Goal: Complete application form: Complete application form

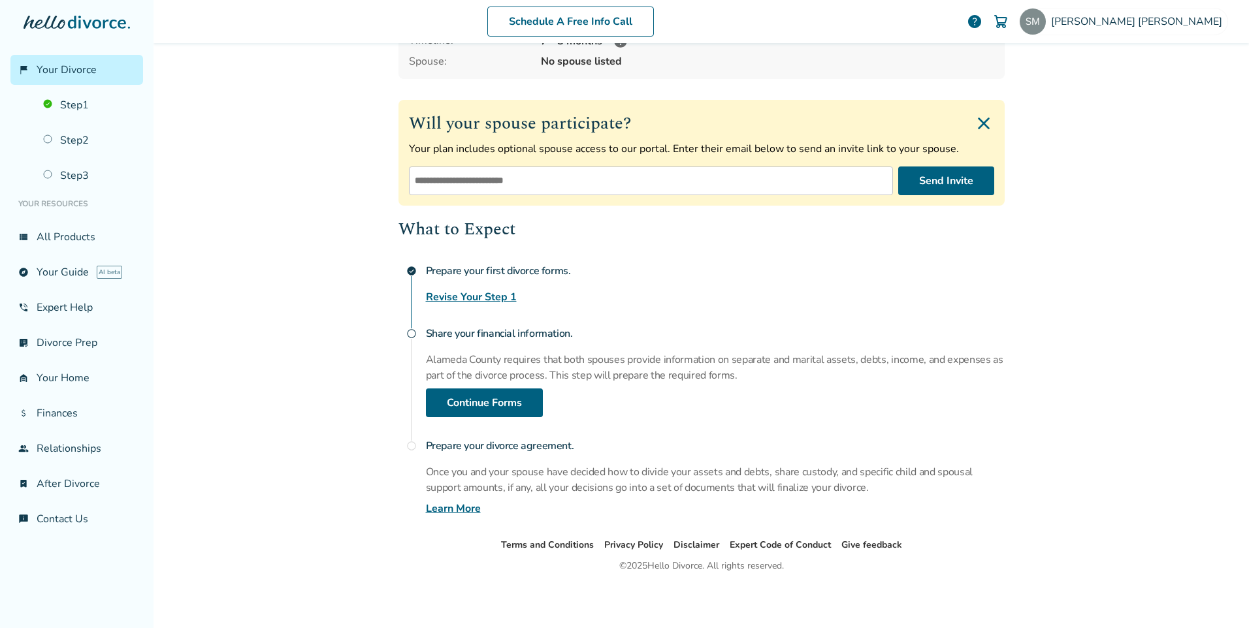
scroll to position [143, 0]
click at [509, 398] on link "Continue Forms" at bounding box center [484, 402] width 117 height 29
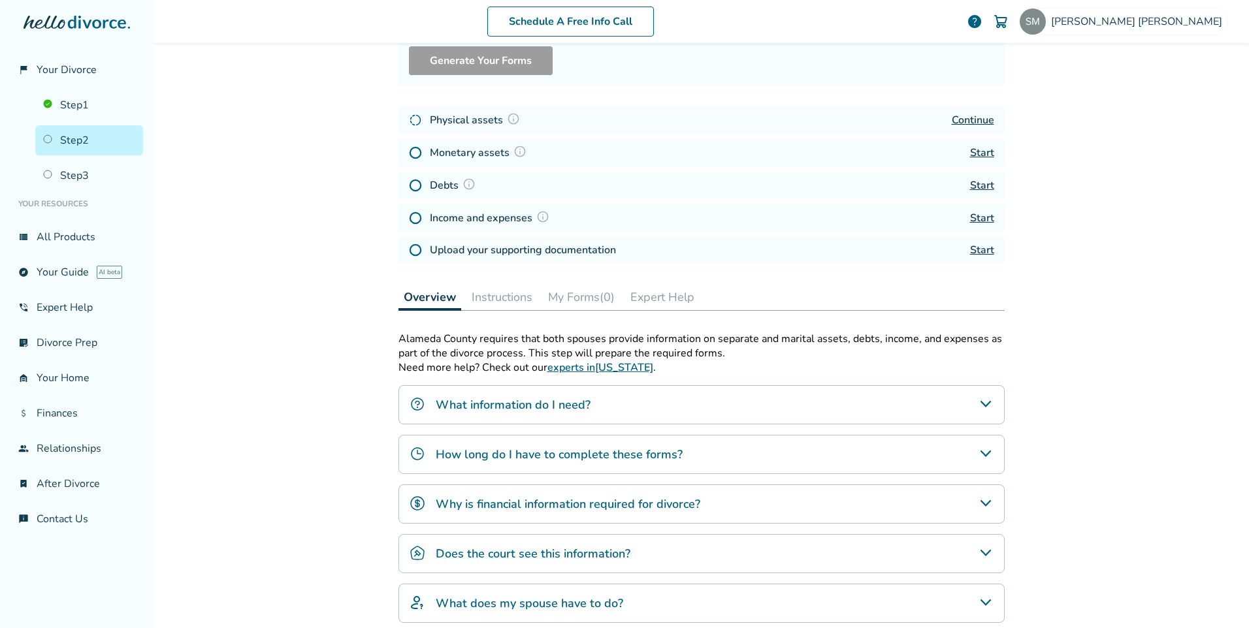
scroll to position [64, 0]
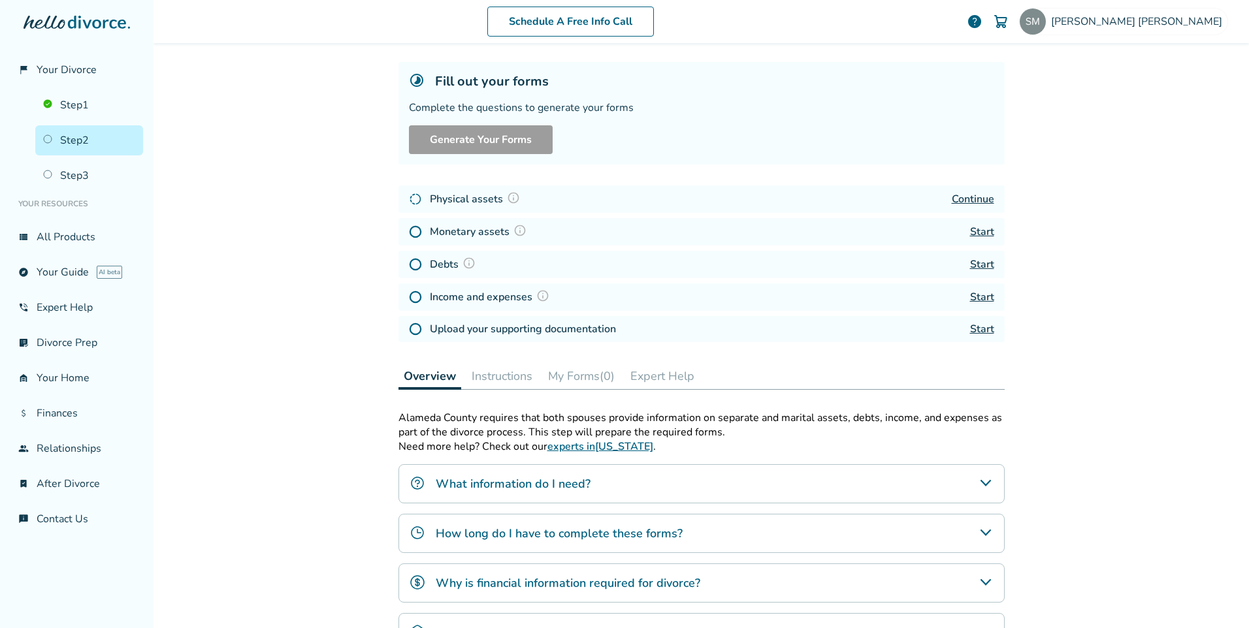
click at [515, 230] on img at bounding box center [519, 230] width 13 height 13
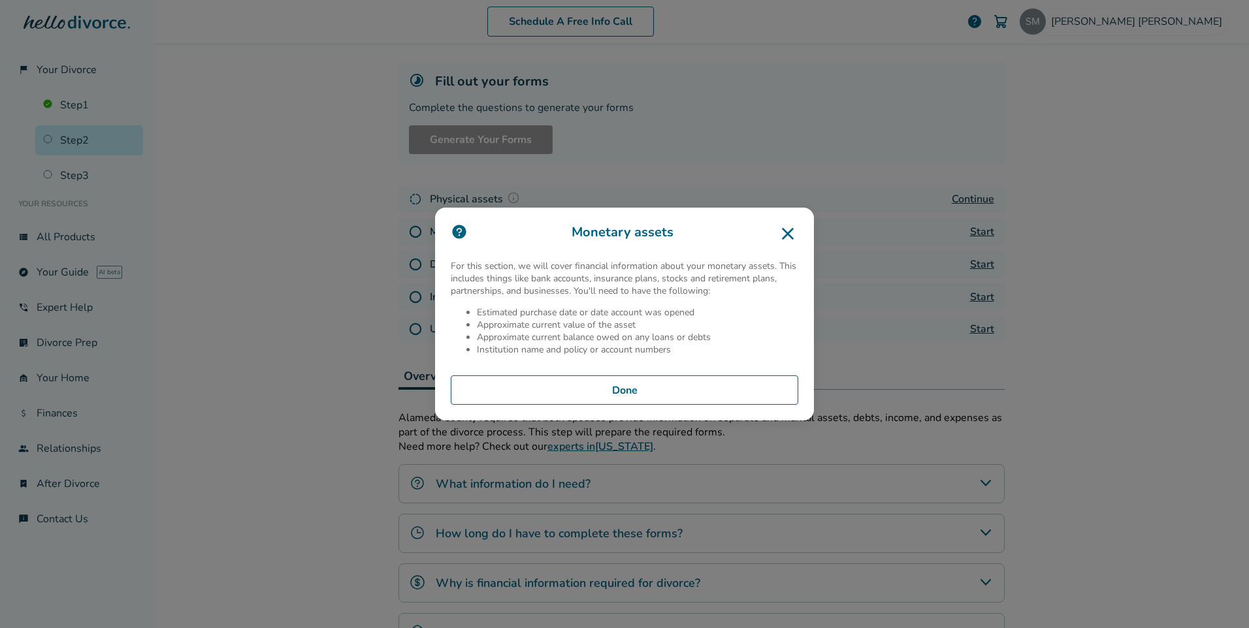
click at [786, 233] on icon at bounding box center [788, 234] width 12 height 12
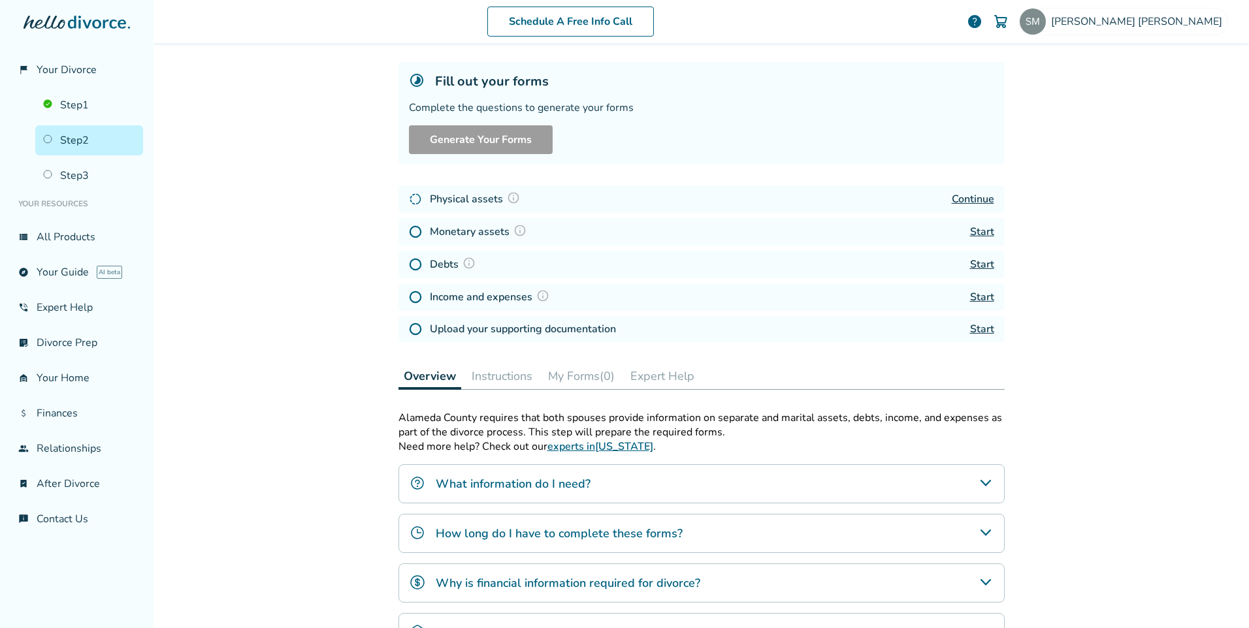
click at [467, 262] on img at bounding box center [468, 263] width 13 height 13
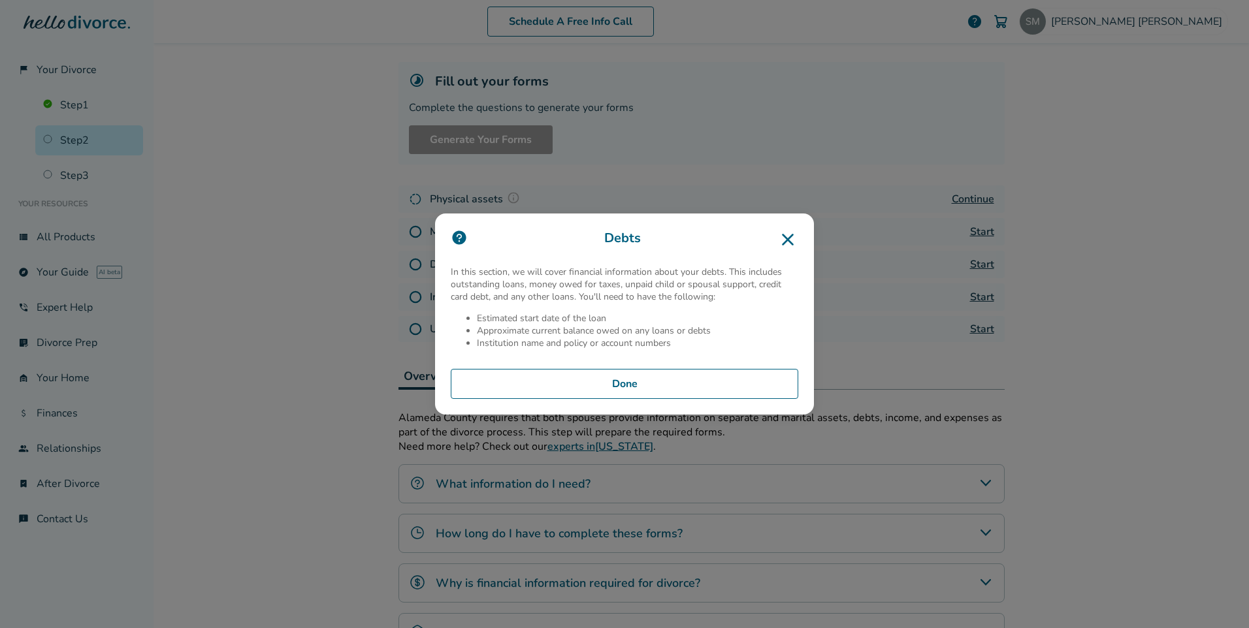
click at [786, 240] on icon at bounding box center [787, 239] width 21 height 21
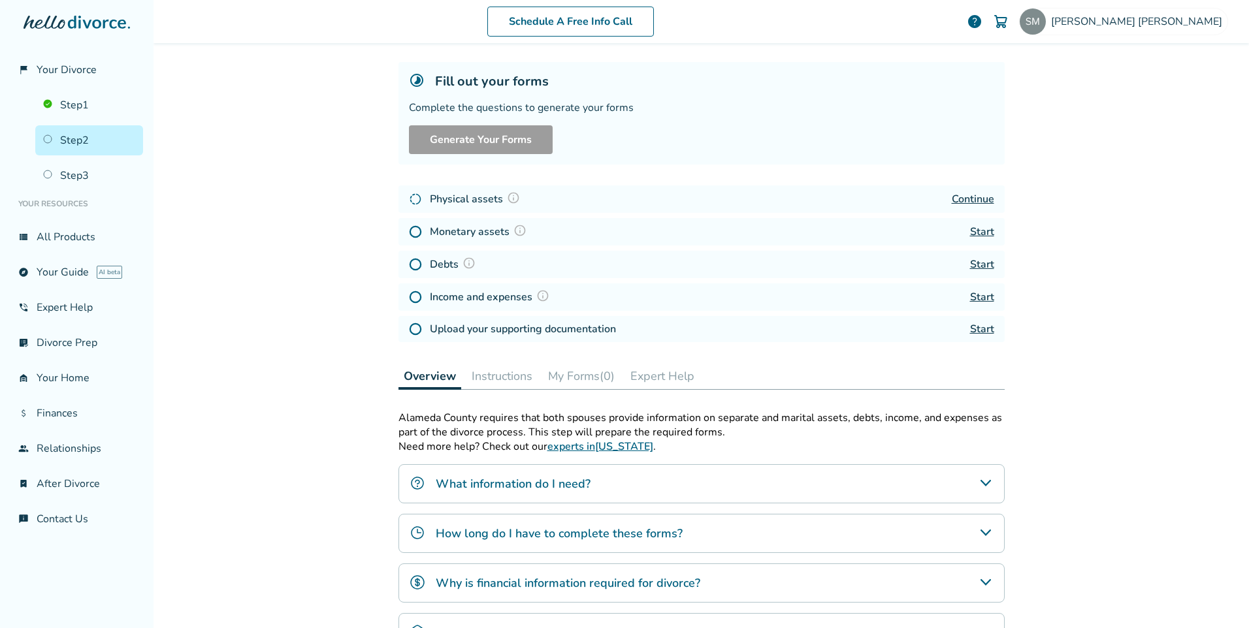
click at [538, 293] on img at bounding box center [542, 295] width 13 height 13
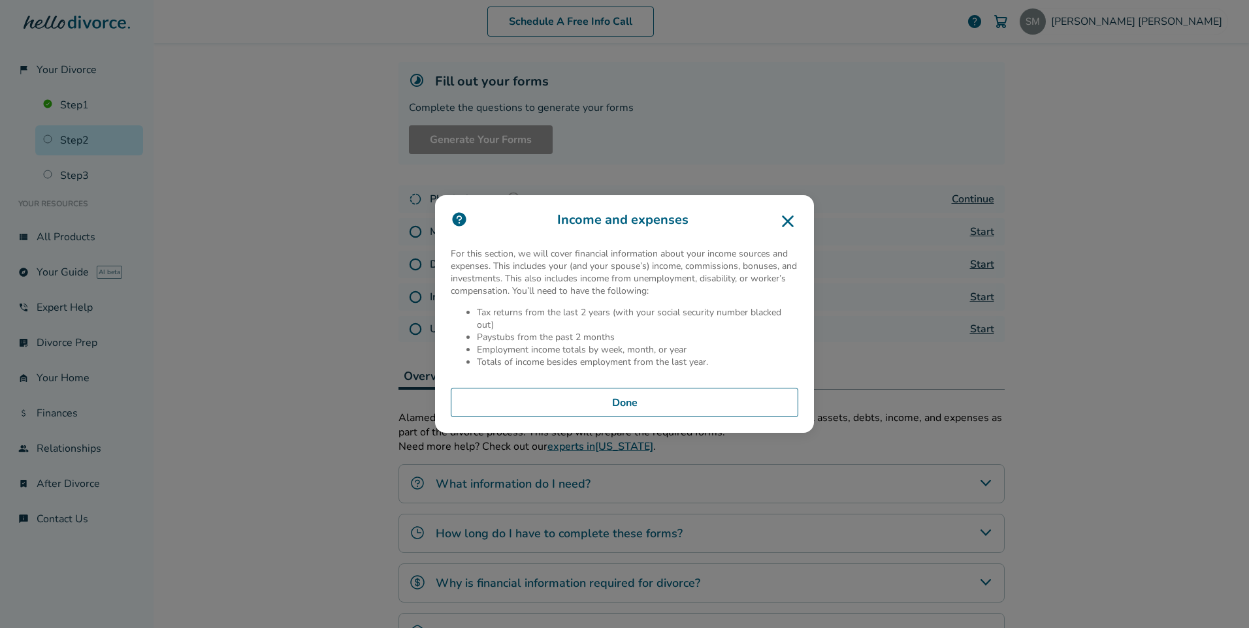
click at [790, 221] on icon at bounding box center [787, 221] width 21 height 21
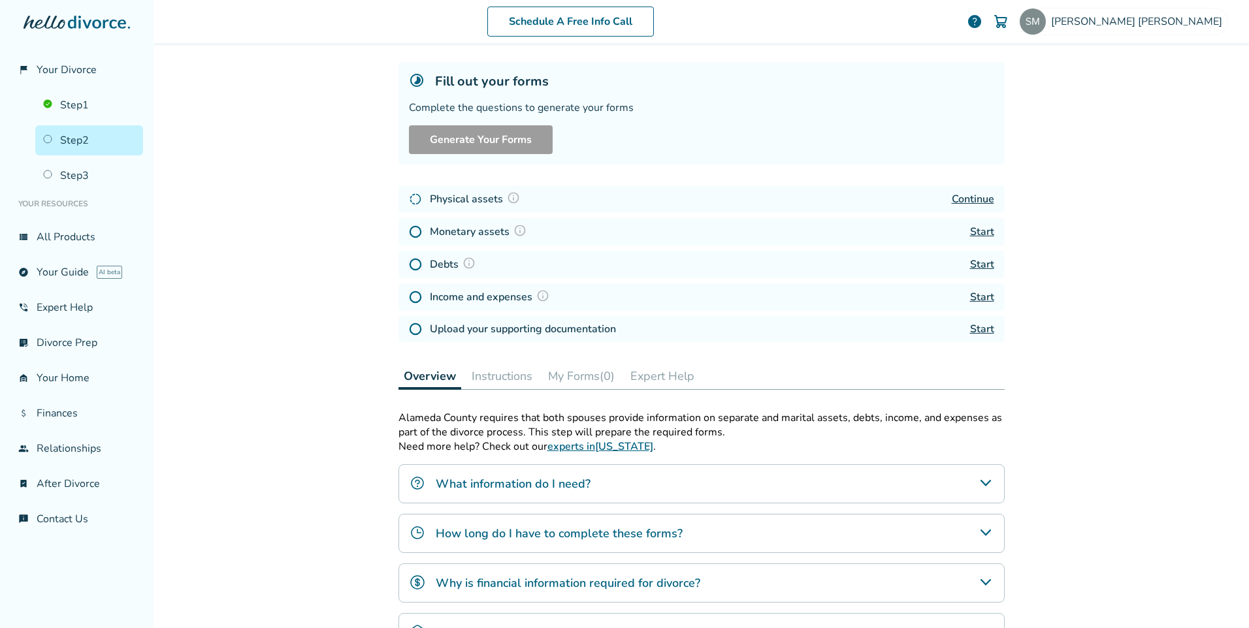
click at [540, 299] on img at bounding box center [542, 295] width 13 height 13
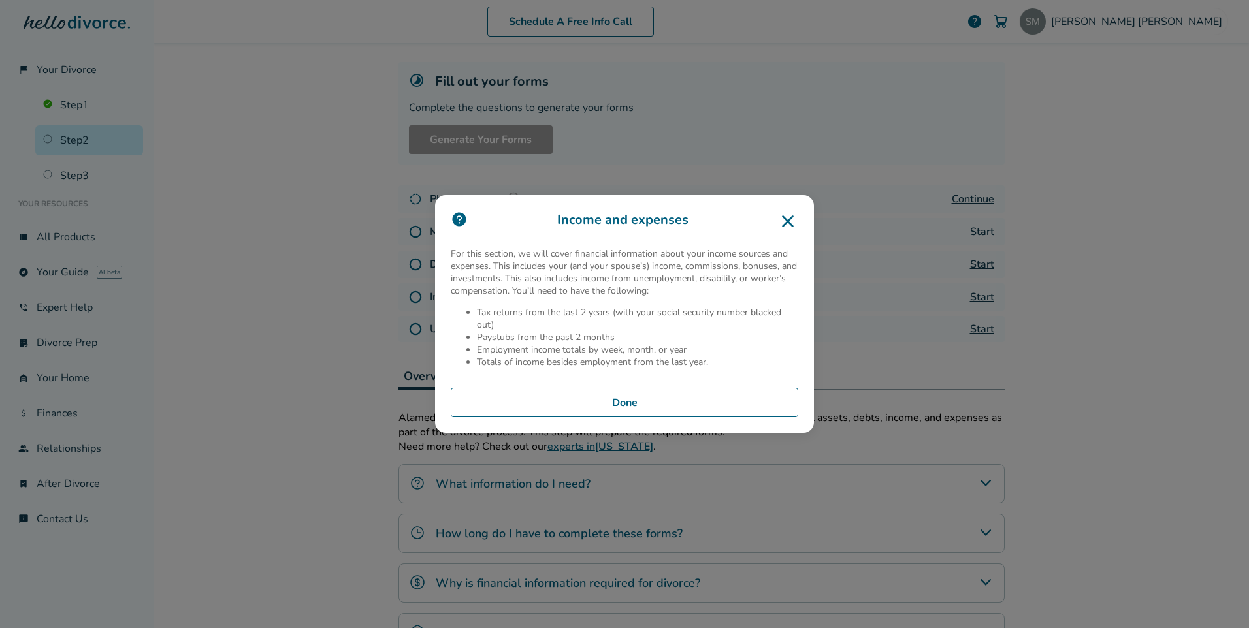
click at [785, 225] on icon at bounding box center [788, 222] width 12 height 12
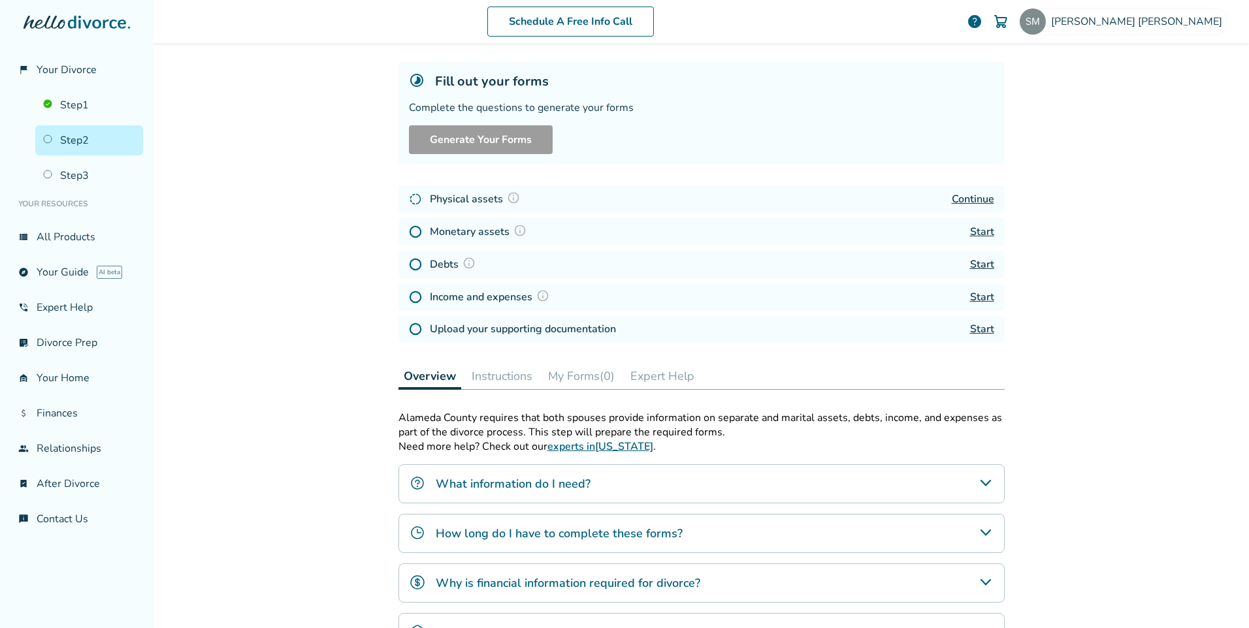
click at [982, 261] on link "Start" at bounding box center [982, 264] width 24 height 14
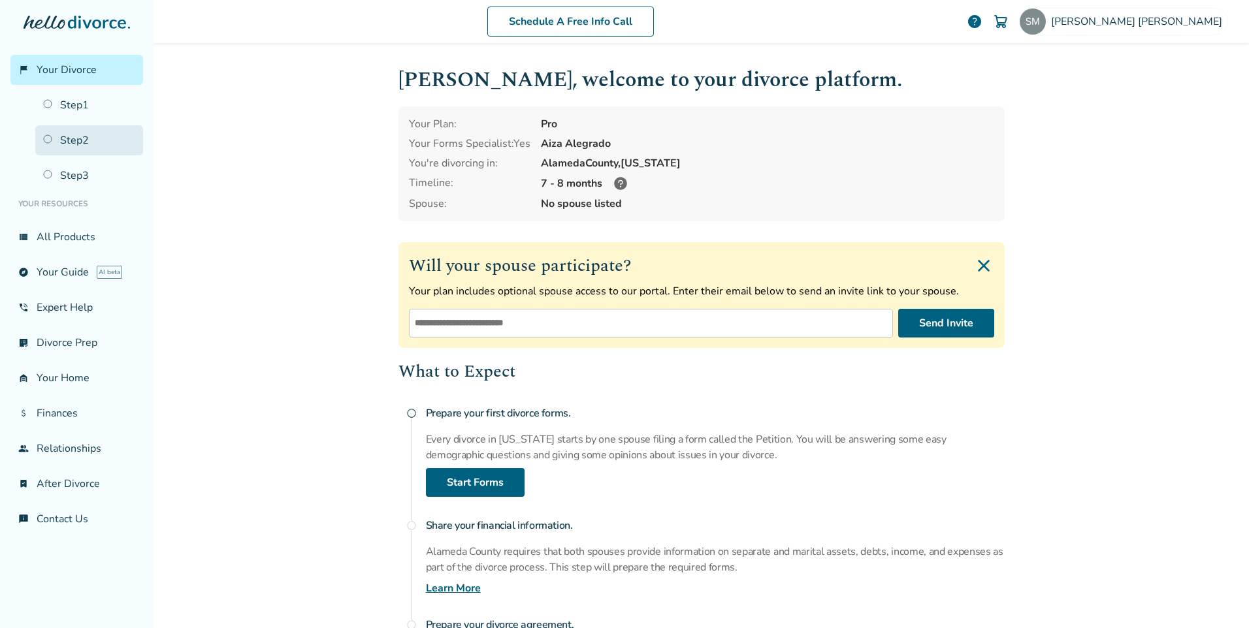
click at [82, 142] on link "Step 2" at bounding box center [89, 140] width 108 height 30
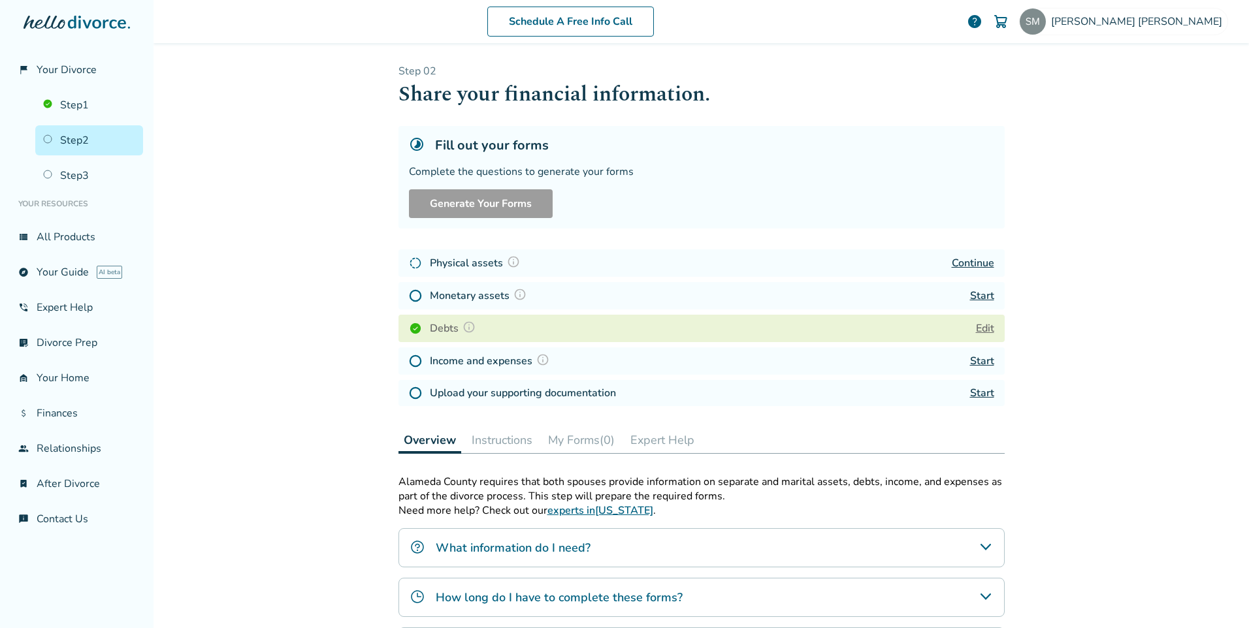
click at [541, 294] on div "Monetary assets Start" at bounding box center [701, 295] width 606 height 27
click at [409, 297] on img at bounding box center [415, 295] width 13 height 13
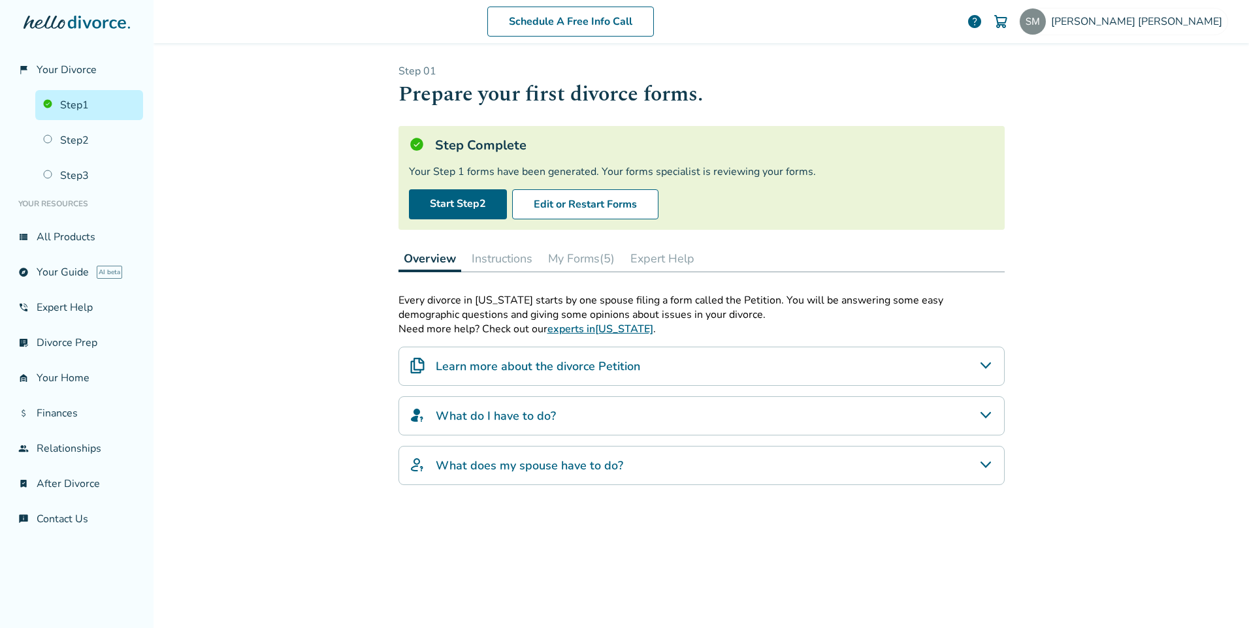
click at [980, 415] on icon "What do I have to do?" at bounding box center [985, 415] width 10 height 7
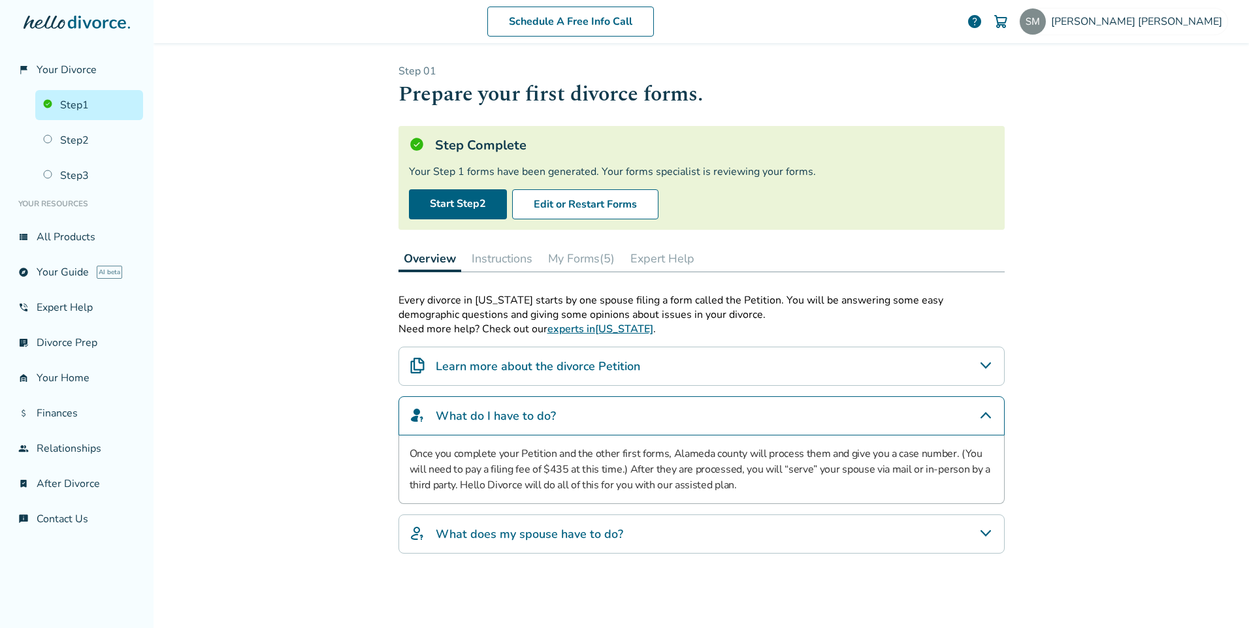
click at [980, 370] on icon "Learn more about the divorce Petition" at bounding box center [986, 366] width 16 height 16
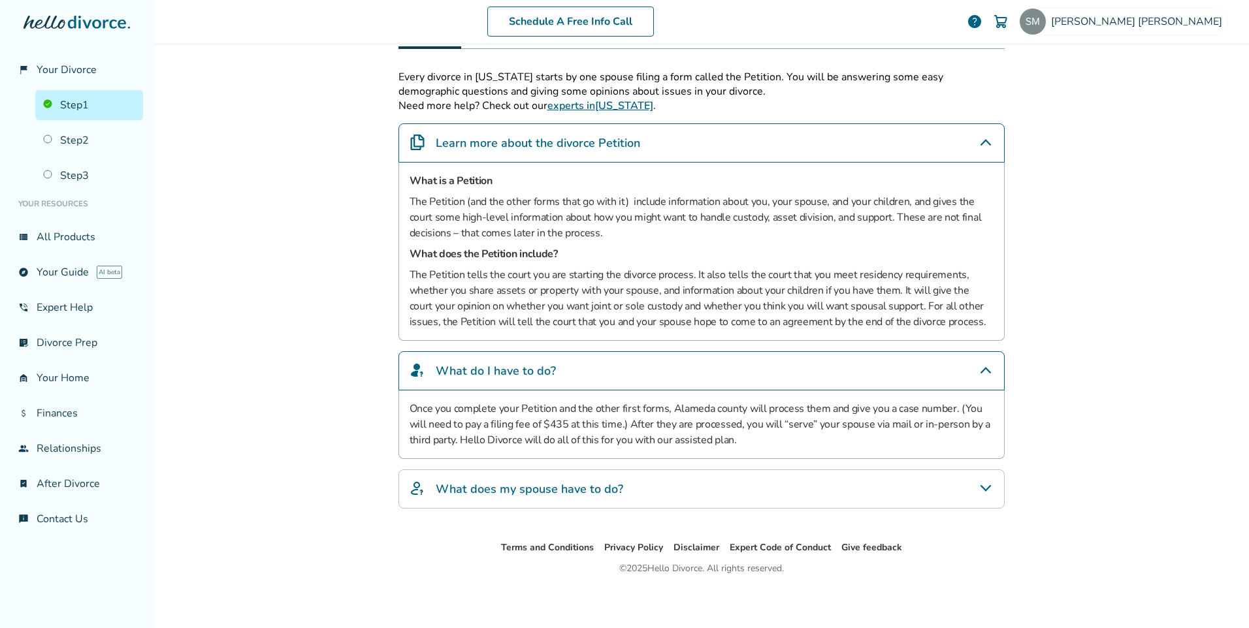
scroll to position [227, 0]
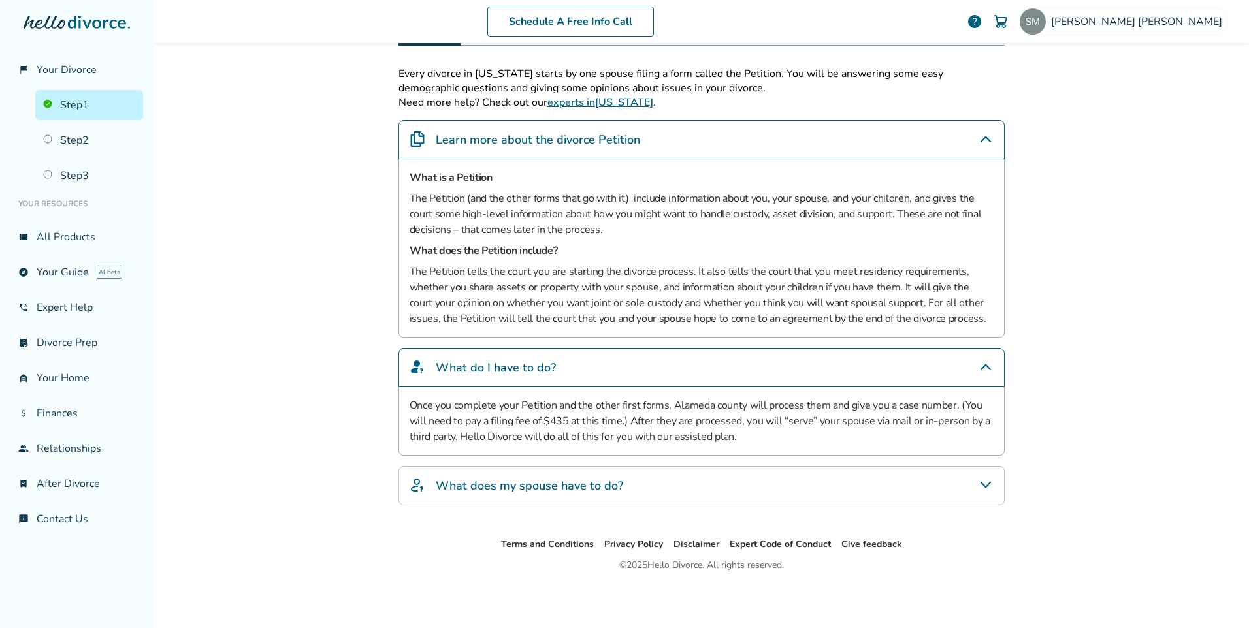
click at [983, 487] on icon "What does my spouse have to do?" at bounding box center [986, 485] width 16 height 16
